Goal: Transaction & Acquisition: Download file/media

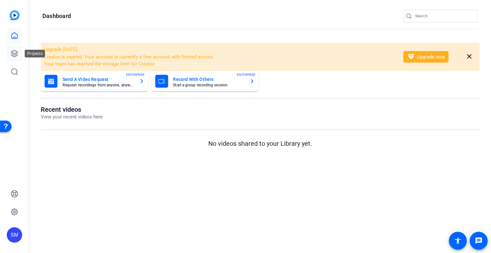
click at [15, 55] on icon at bounding box center [14, 53] width 6 height 6
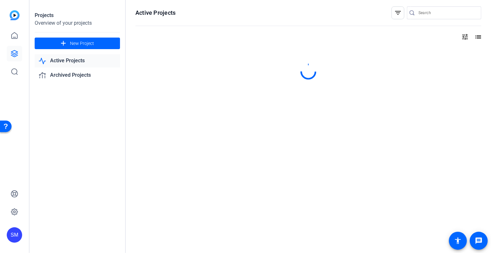
click at [15, 55] on icon at bounding box center [14, 53] width 6 height 6
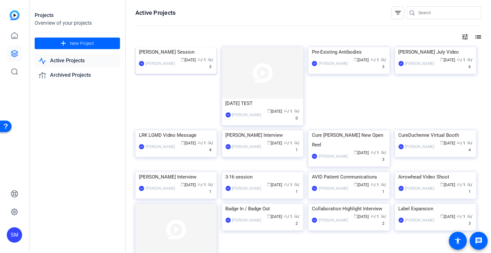
click at [176, 57] on div "[PERSON_NAME] Session" at bounding box center [176, 52] width 74 height 10
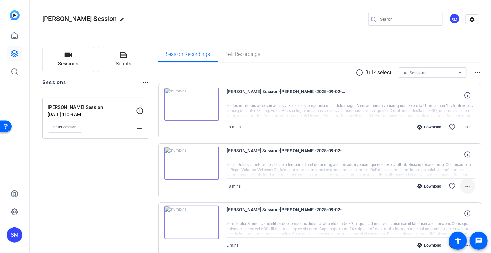
click at [464, 187] on mat-icon "more_horiz" at bounding box center [468, 186] width 8 height 8
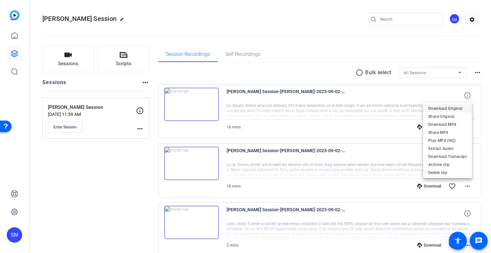
click at [448, 108] on span "Download Original" at bounding box center [448, 108] width 39 height 8
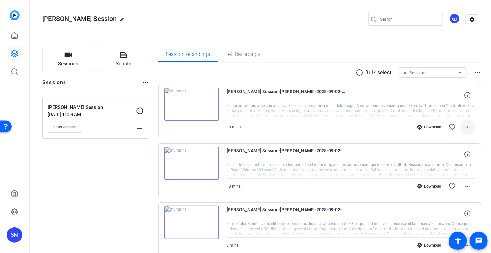
click at [464, 125] on mat-icon "more_horiz" at bounding box center [468, 127] width 8 height 8
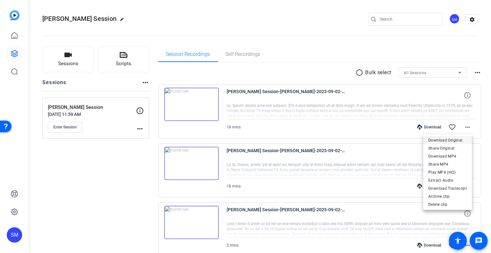
click at [446, 139] on span "Download Original" at bounding box center [448, 140] width 39 height 8
